Goal: Use online tool/utility

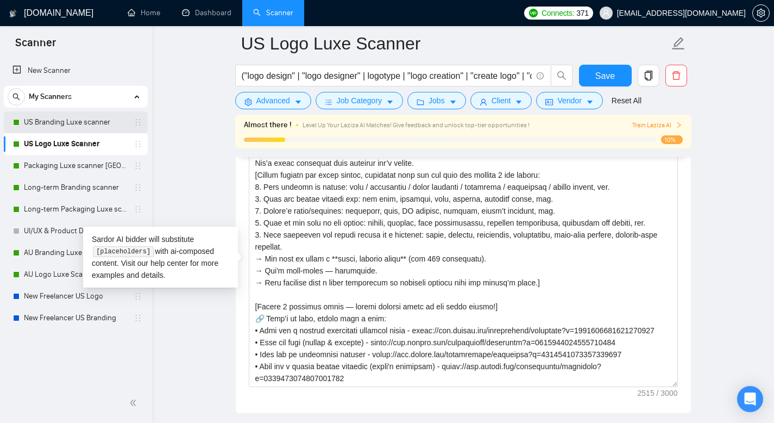
scroll to position [275, 0]
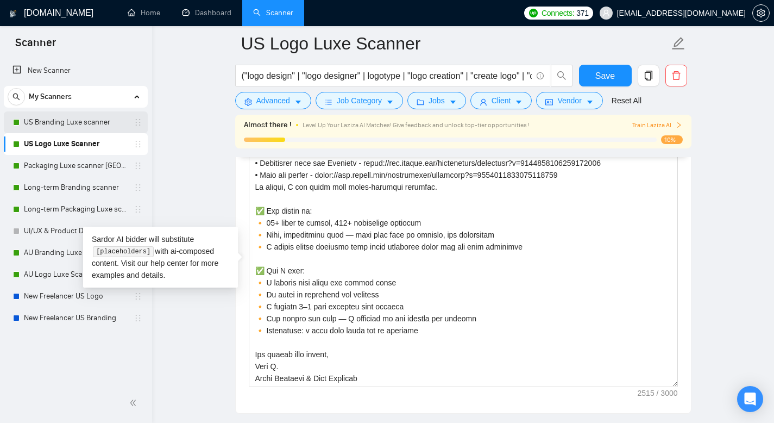
click at [85, 124] on link "US Branding Luxe scanner" at bounding box center [75, 122] width 103 height 22
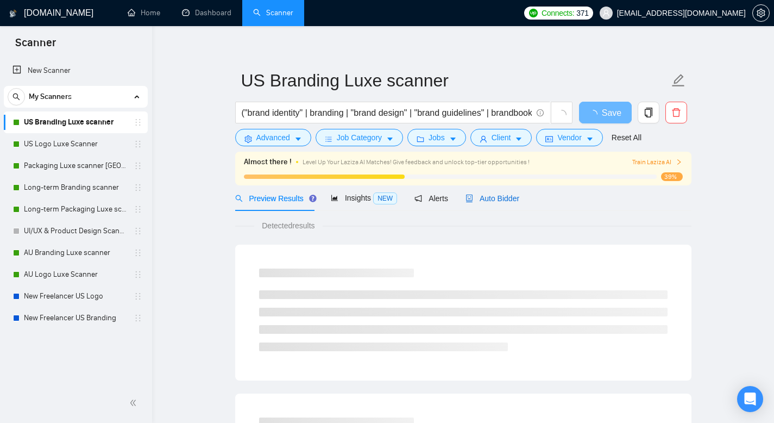
click at [496, 202] on span "Auto Bidder" at bounding box center [493, 198] width 54 height 9
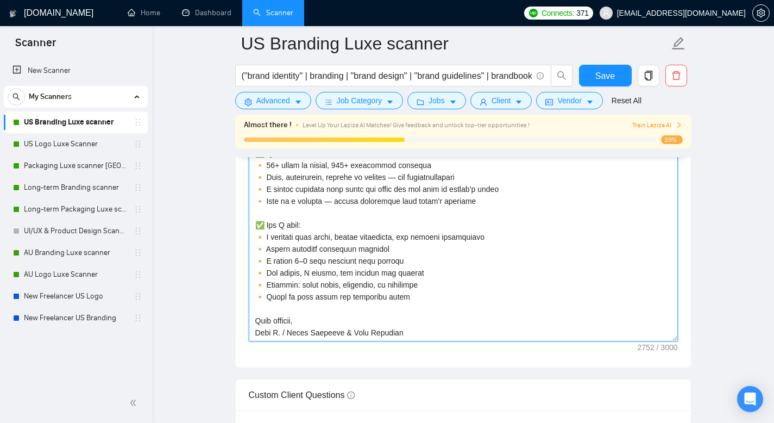
scroll to position [1376, 0]
drag, startPoint x: 257, startPoint y: 225, endPoint x: 484, endPoint y: 343, distance: 255.9
click at [484, 343] on div "Cover letter template:" at bounding box center [463, 218] width 455 height 300
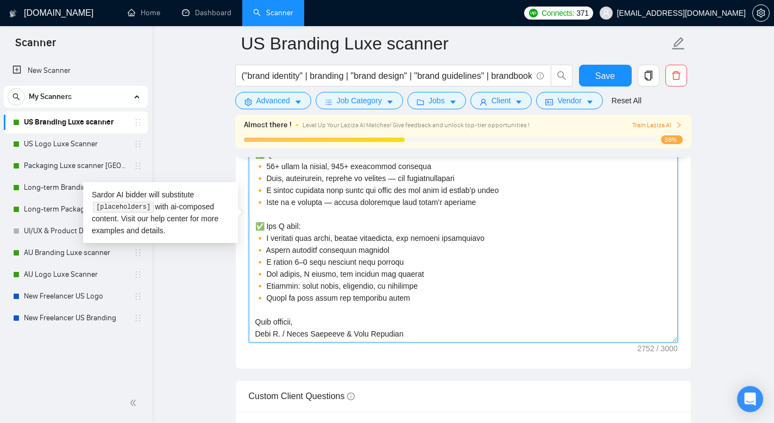
click at [343, 223] on textarea "Cover letter template:" at bounding box center [463, 220] width 429 height 245
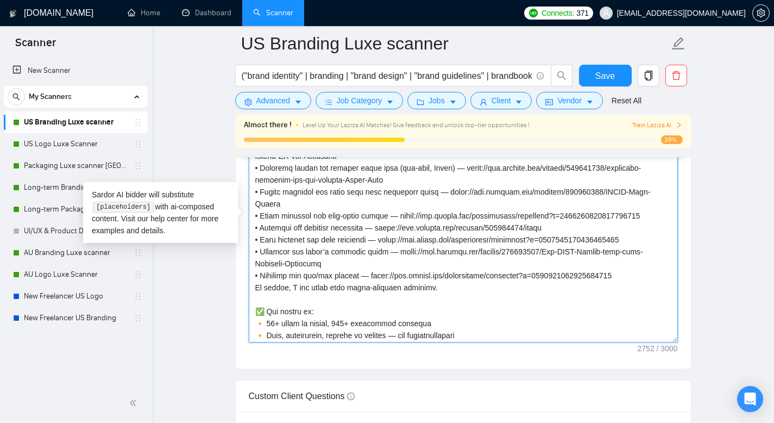
scroll to position [147, 0]
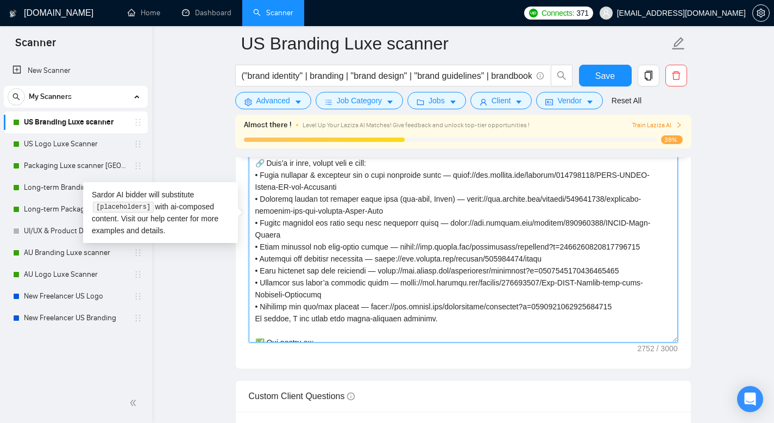
drag, startPoint x: 569, startPoint y: 258, endPoint x: 266, endPoint y: 255, distance: 302.7
click at [266, 255] on textarea "Cover letter template:" at bounding box center [463, 220] width 429 height 245
drag, startPoint x: 372, startPoint y: 270, endPoint x: 236, endPoint y: 260, distance: 135.6
click at [236, 260] on div "Cover letter template:" at bounding box center [463, 218] width 455 height 300
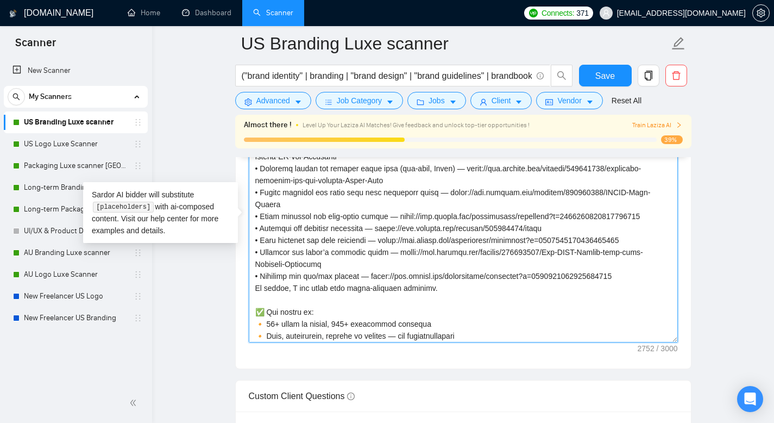
scroll to position [175, 0]
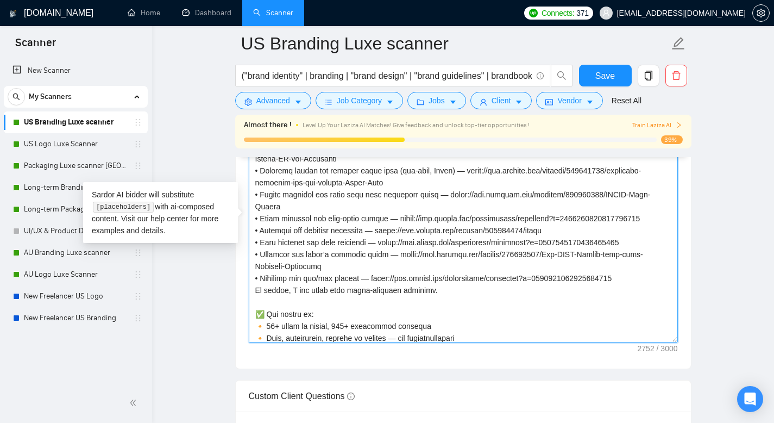
drag, startPoint x: 290, startPoint y: 220, endPoint x: 252, endPoint y: 209, distance: 40.1
click at [252, 209] on textarea "Cover letter template:" at bounding box center [463, 220] width 429 height 245
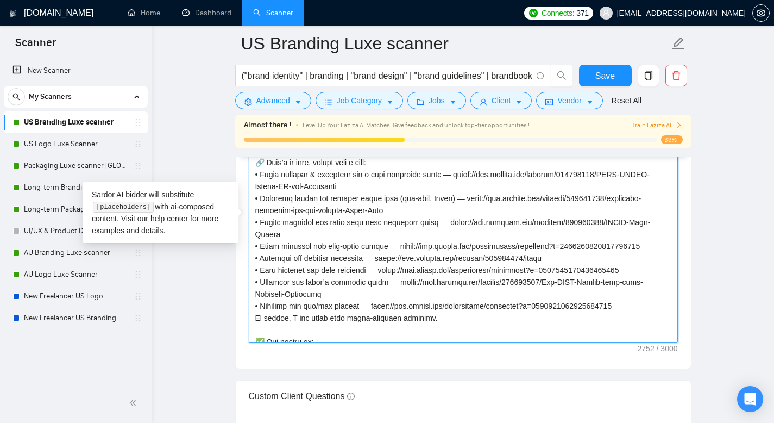
scroll to position [147, 0]
drag, startPoint x: 398, startPoint y: 222, endPoint x: 251, endPoint y: 212, distance: 147.0
click at [251, 212] on textarea "Cover letter template:" at bounding box center [463, 220] width 429 height 245
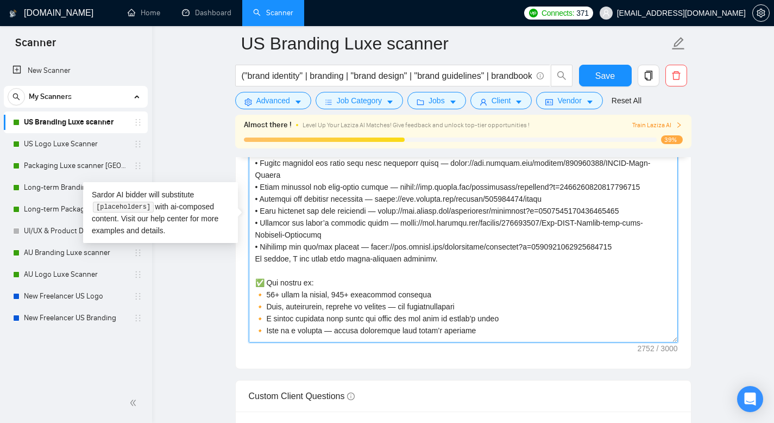
scroll to position [214, 0]
